Goal: Task Accomplishment & Management: Use online tool/utility

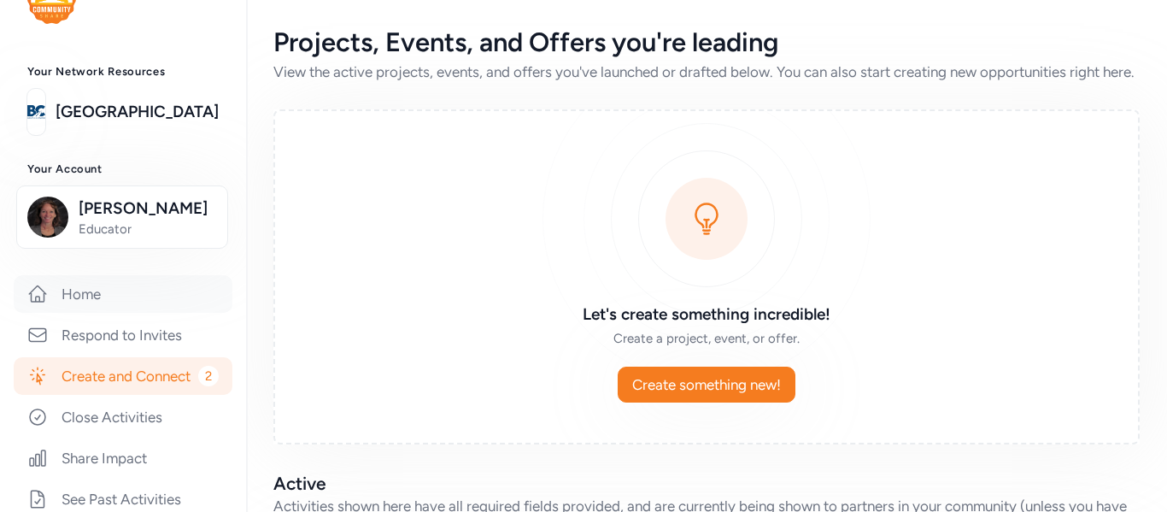
scroll to position [49, 0]
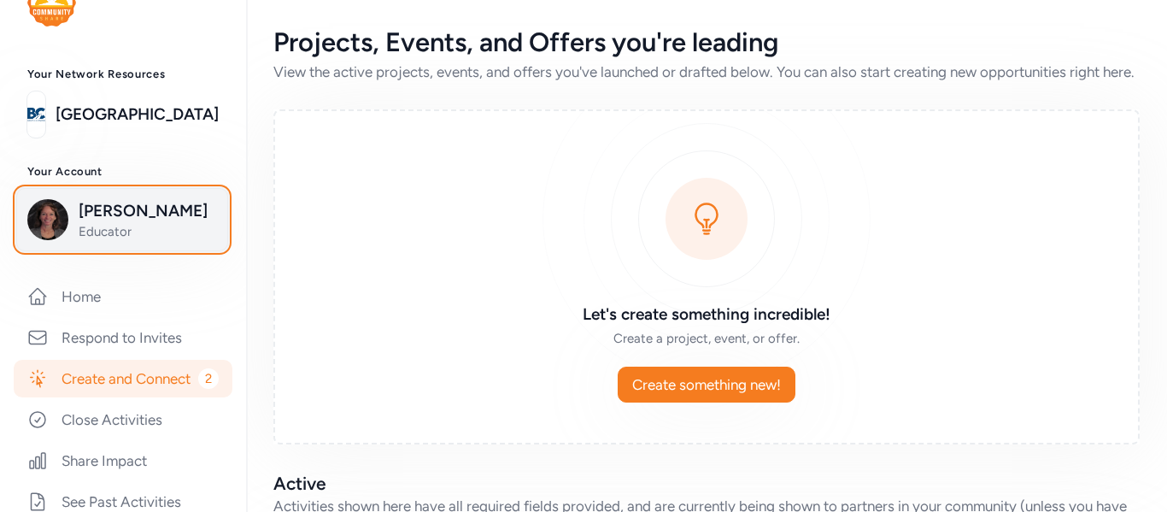
click at [143, 216] on span "[PERSON_NAME]" at bounding box center [148, 211] width 138 height 24
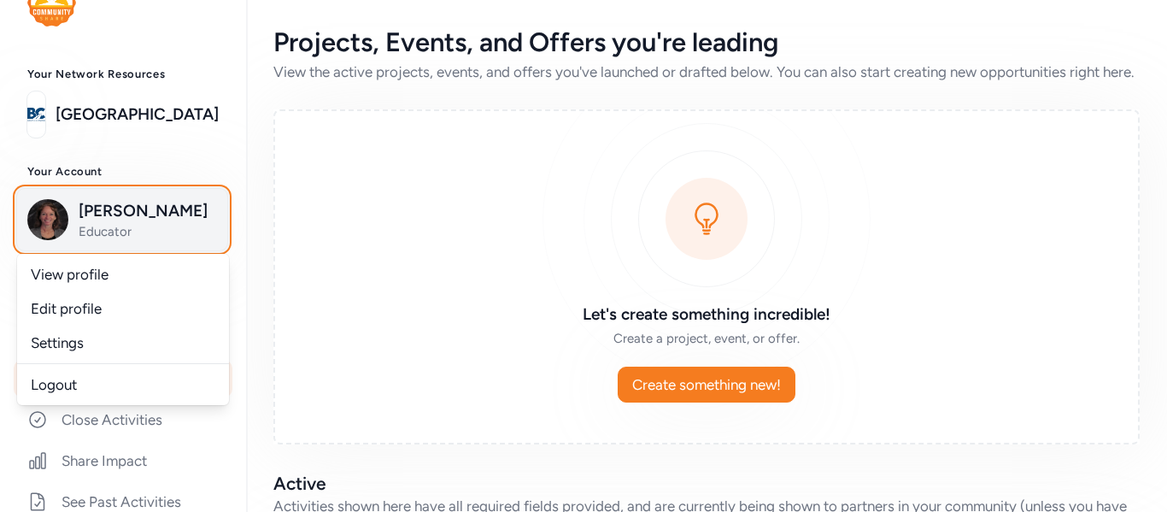
click at [143, 216] on span "[PERSON_NAME]" at bounding box center [148, 211] width 138 height 24
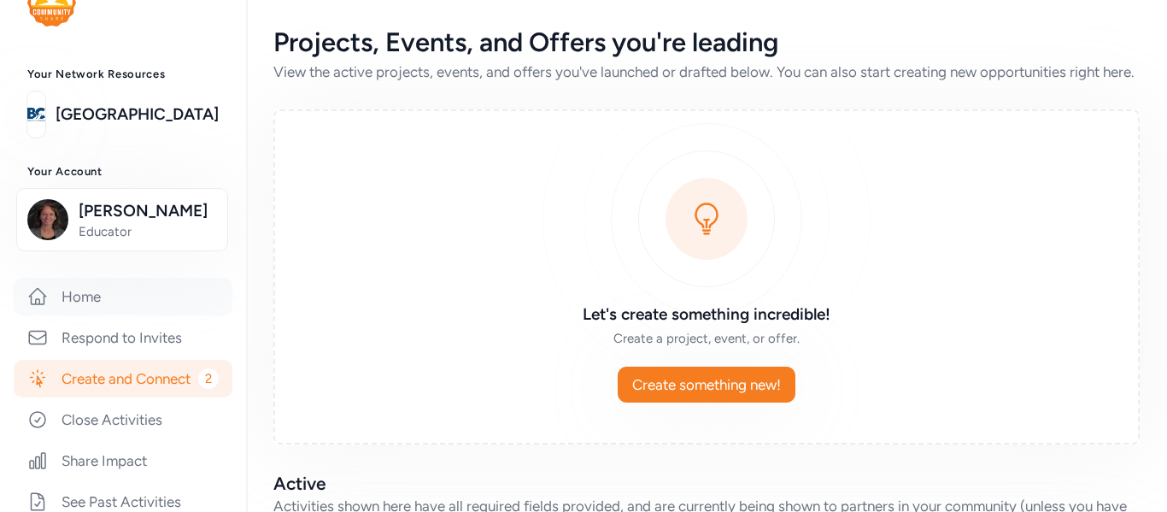
click at [95, 297] on link "Home" at bounding box center [123, 297] width 219 height 38
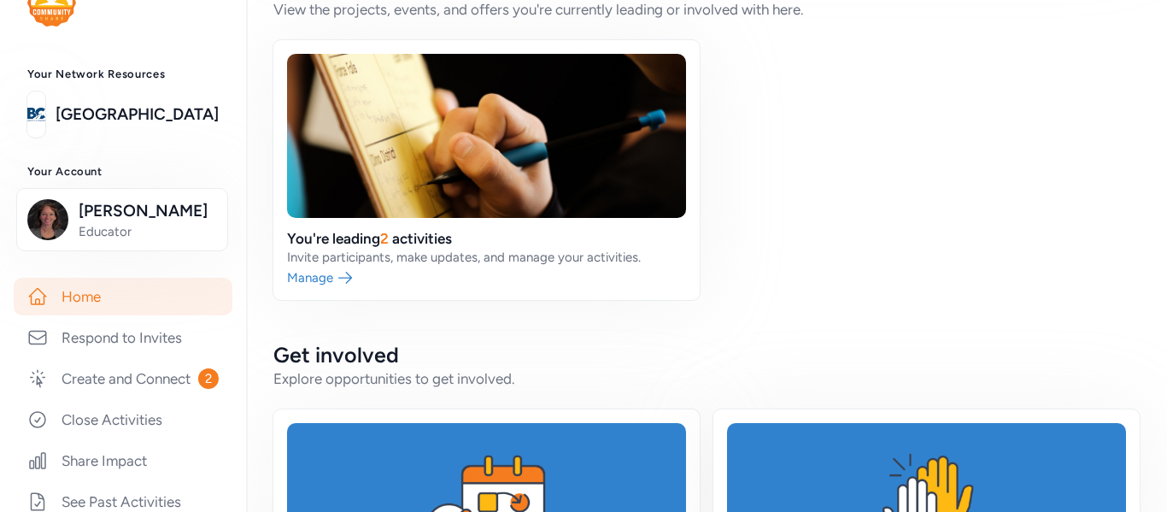
scroll to position [616, 0]
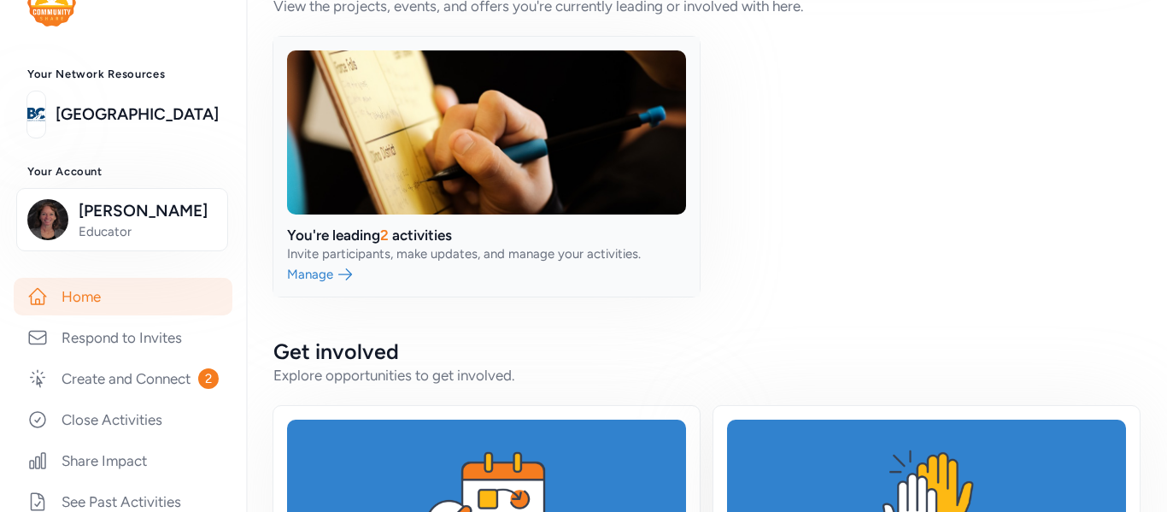
click at [392, 232] on link at bounding box center [486, 167] width 426 height 260
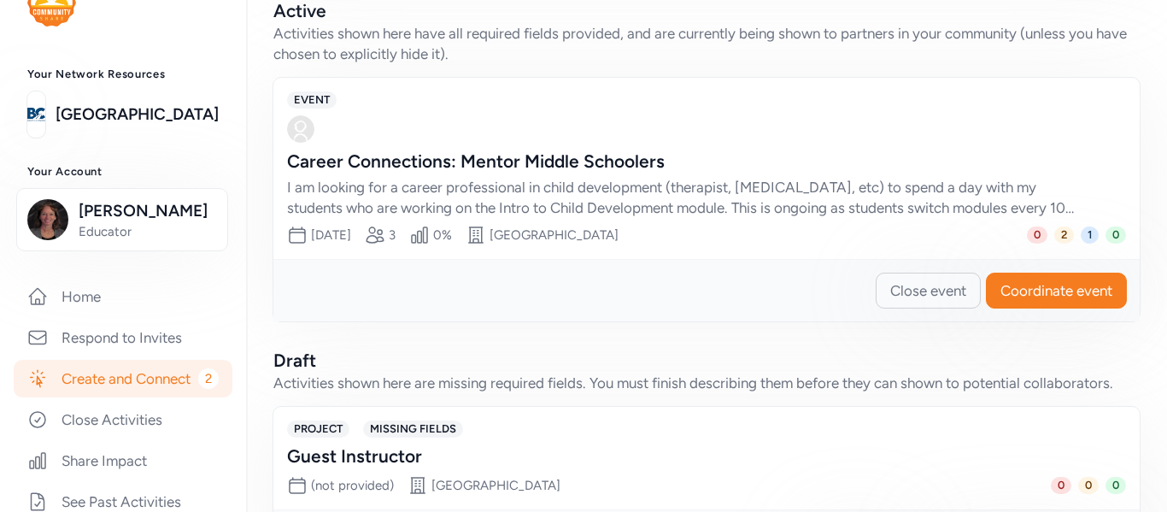
scroll to position [475, 0]
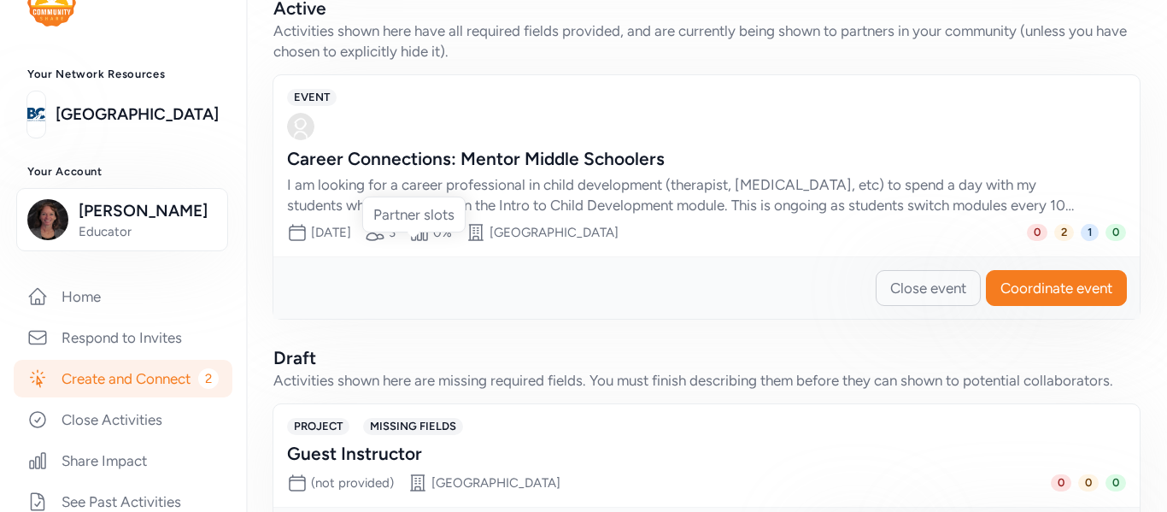
click at [384, 240] on icon at bounding box center [374, 232] width 17 height 15
click at [1028, 298] on span "Coordinate event" at bounding box center [1056, 288] width 112 height 20
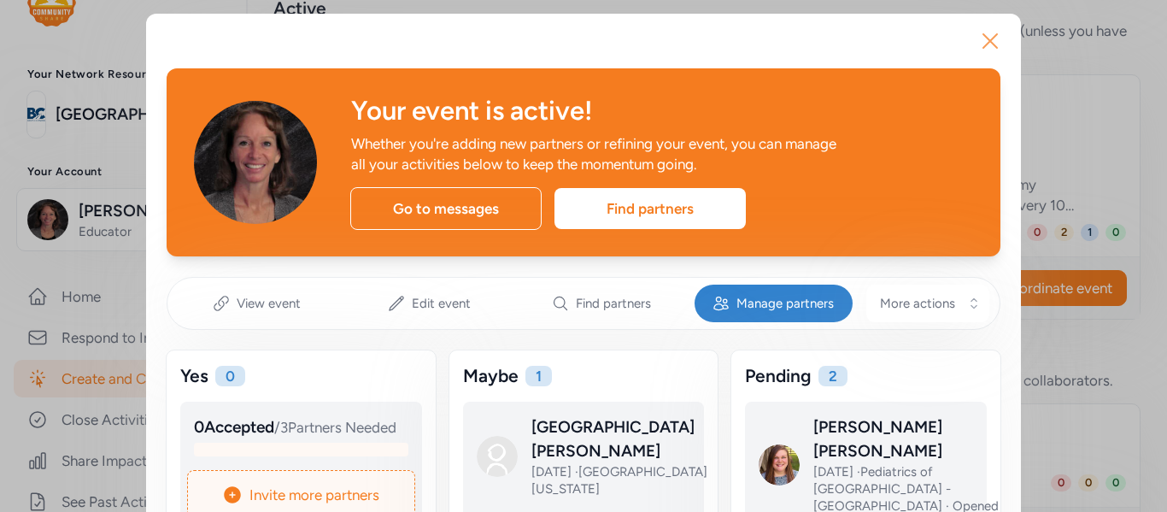
click at [996, 34] on icon "button" at bounding box center [990, 41] width 14 height 14
